Goal: Find specific page/section: Find specific page/section

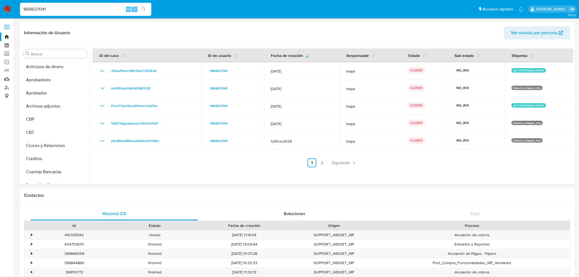
select select "10"
click at [57, 13] on div "1884637041 Alt s" at bounding box center [85, 9] width 131 height 13
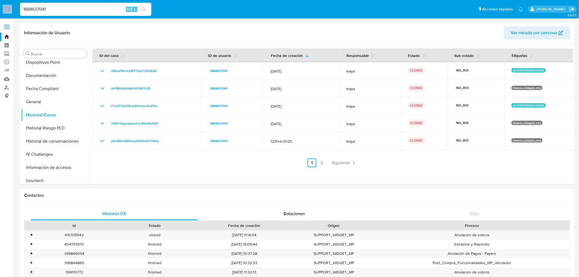
click at [57, 13] on div "1884637041 Alt s" at bounding box center [85, 9] width 131 height 13
click at [59, 10] on input "1884637041" at bounding box center [85, 9] width 131 height 7
paste input "479252628"
type input "479252628"
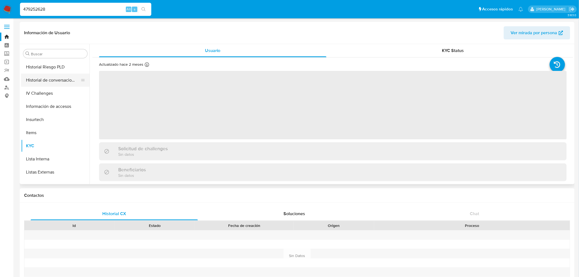
select select "10"
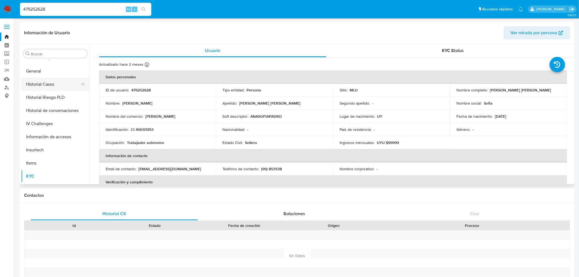
click at [53, 88] on button "Historial Casos" at bounding box center [53, 84] width 64 height 13
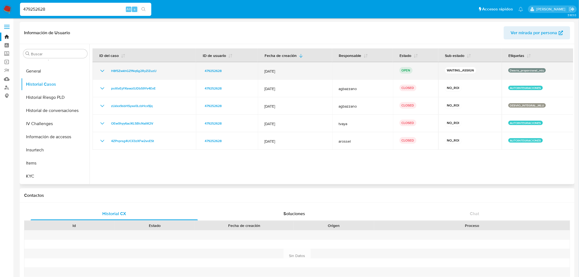
drag, startPoint x: 311, startPoint y: 88, endPoint x: 262, endPoint y: 67, distance: 53.2
click at [262, 67] on tbody "H8f5ZwkhGZfNq6g2RyZlZuzU 479252628 [DATE] OPEN WAITING_ASSIGN Desvio_proporcion…" at bounding box center [333, 106] width 481 height 88
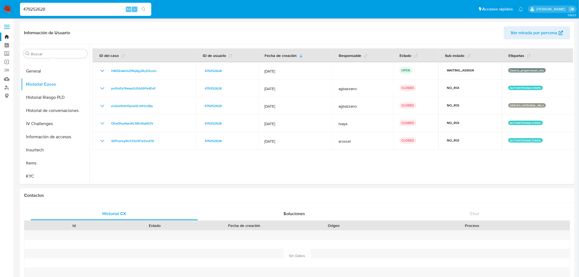
click at [41, 7] on input "479252628" at bounding box center [85, 9] width 131 height 7
paste input "673594797"
type input "673594797"
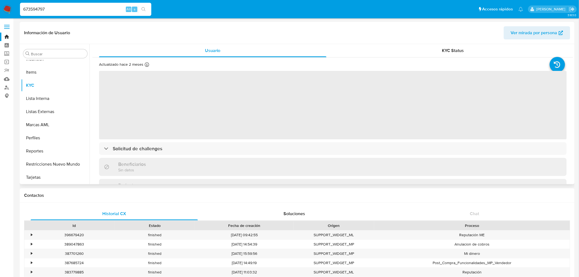
scroll to position [162, 0]
click at [56, 118] on button "Historial Casos" at bounding box center [53, 114] width 64 height 13
select select "10"
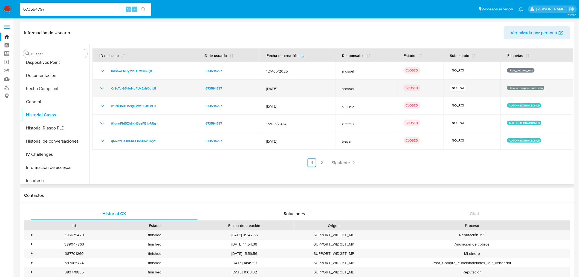
drag, startPoint x: 250, startPoint y: 73, endPoint x: 237, endPoint y: 91, distance: 22.5
click at [237, 91] on div "673594797" at bounding box center [229, 88] width 50 height 7
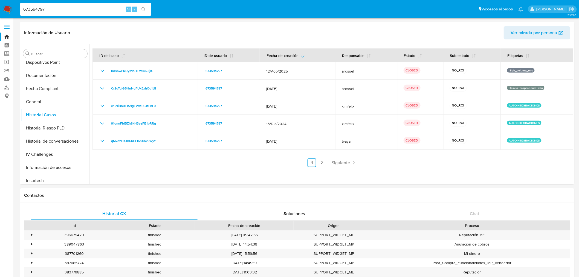
click at [45, 8] on input "673594797" at bounding box center [85, 9] width 131 height 7
paste input "479252628"
type input "479252628"
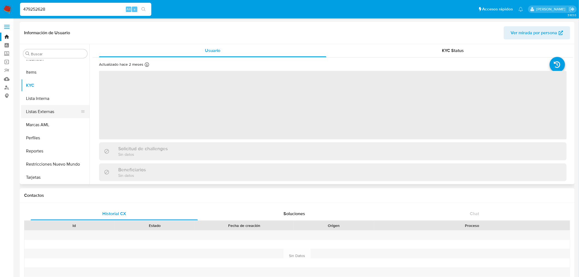
select select "10"
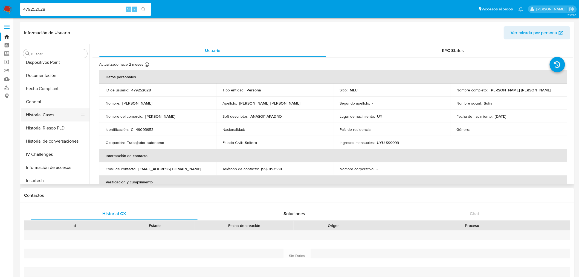
click at [50, 112] on button "Historial Casos" at bounding box center [53, 114] width 64 height 13
